Goal: Task Accomplishment & Management: Use online tool/utility

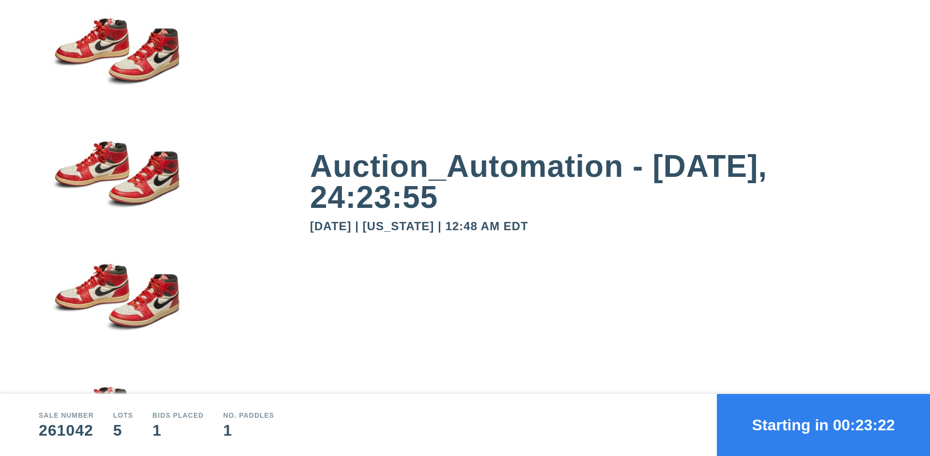
click at [824, 425] on button "Starting in 00:23:22" at bounding box center [823, 425] width 213 height 62
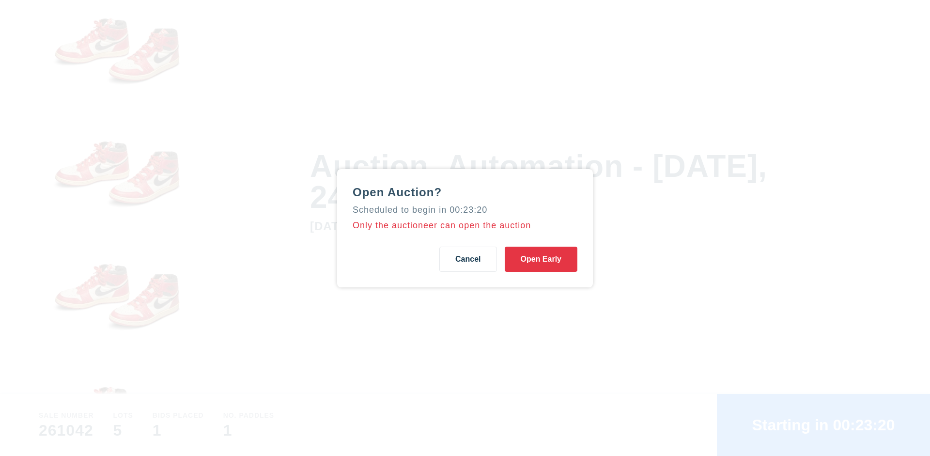
click at [541, 259] on button "Open Early" at bounding box center [541, 259] width 73 height 25
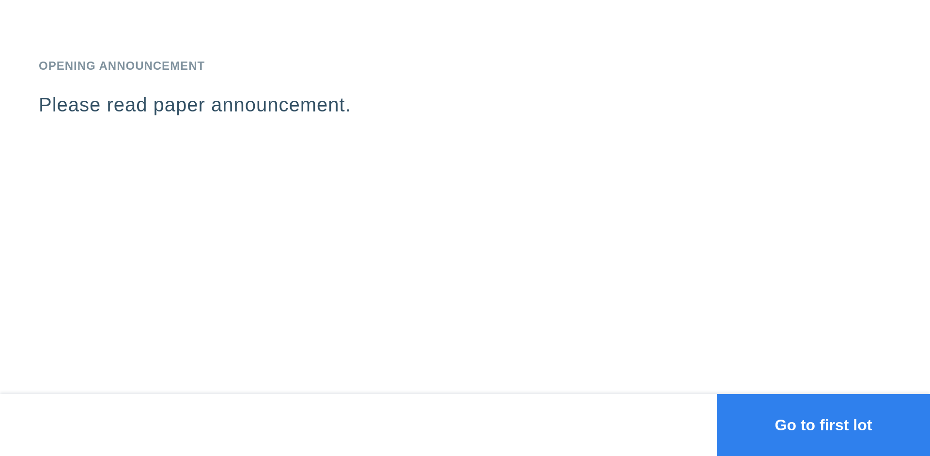
click at [824, 425] on button "Go to first lot" at bounding box center [823, 425] width 213 height 62
